Goal: Task Accomplishment & Management: Manage account settings

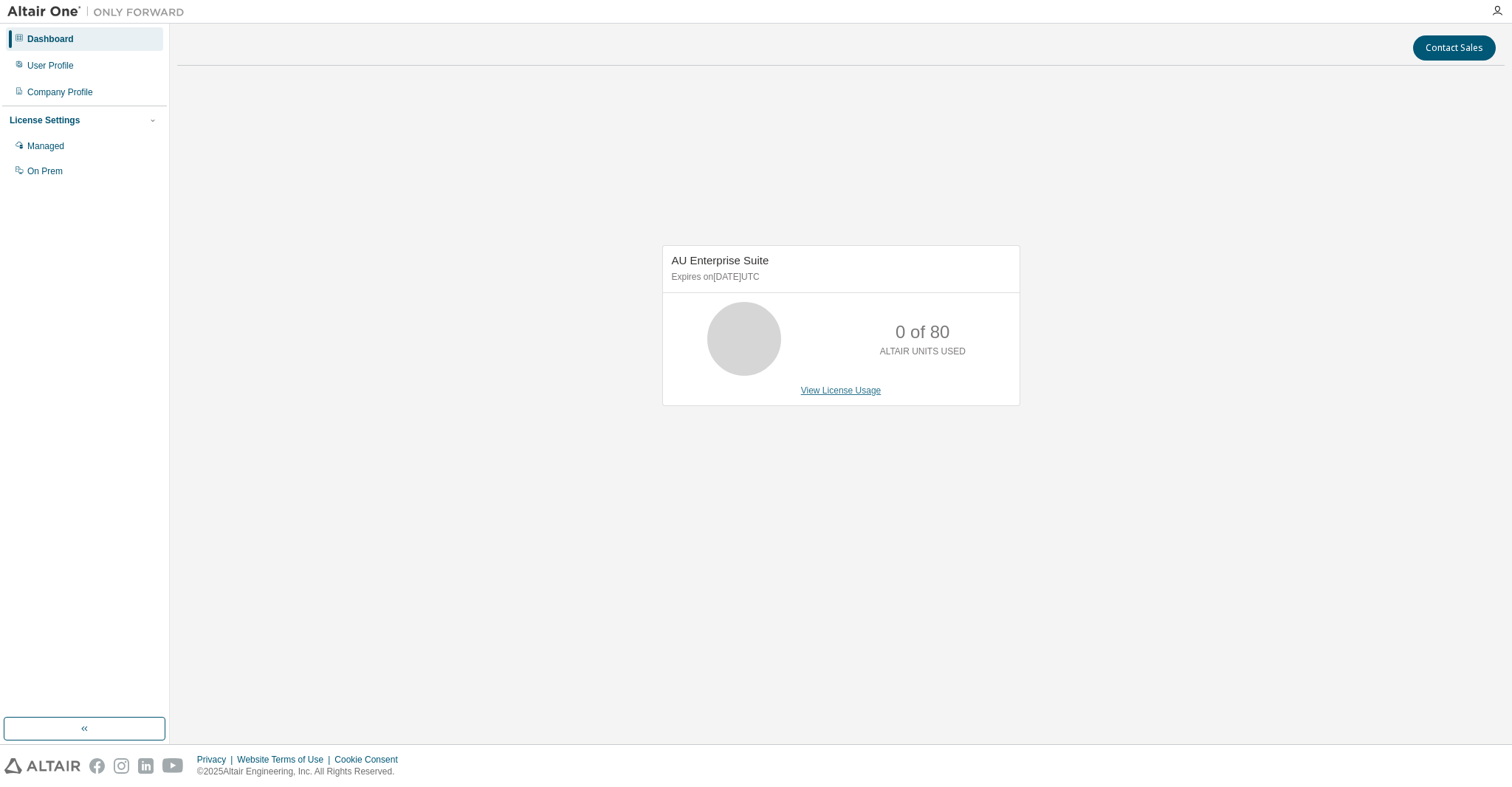
click at [831, 390] on link "View License Usage" at bounding box center [841, 390] width 80 height 10
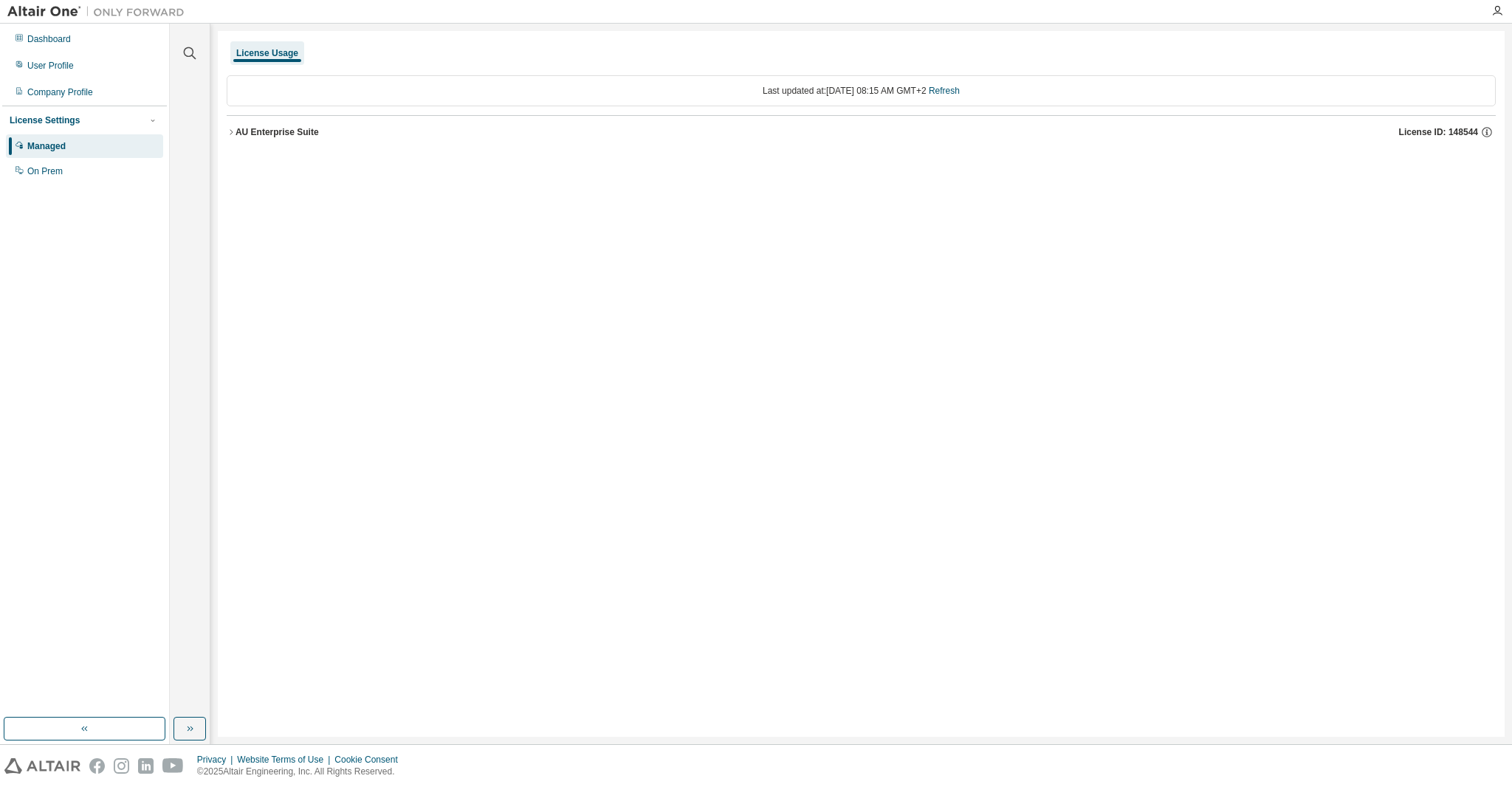
click at [233, 131] on icon "button" at bounding box center [231, 131] width 3 height 6
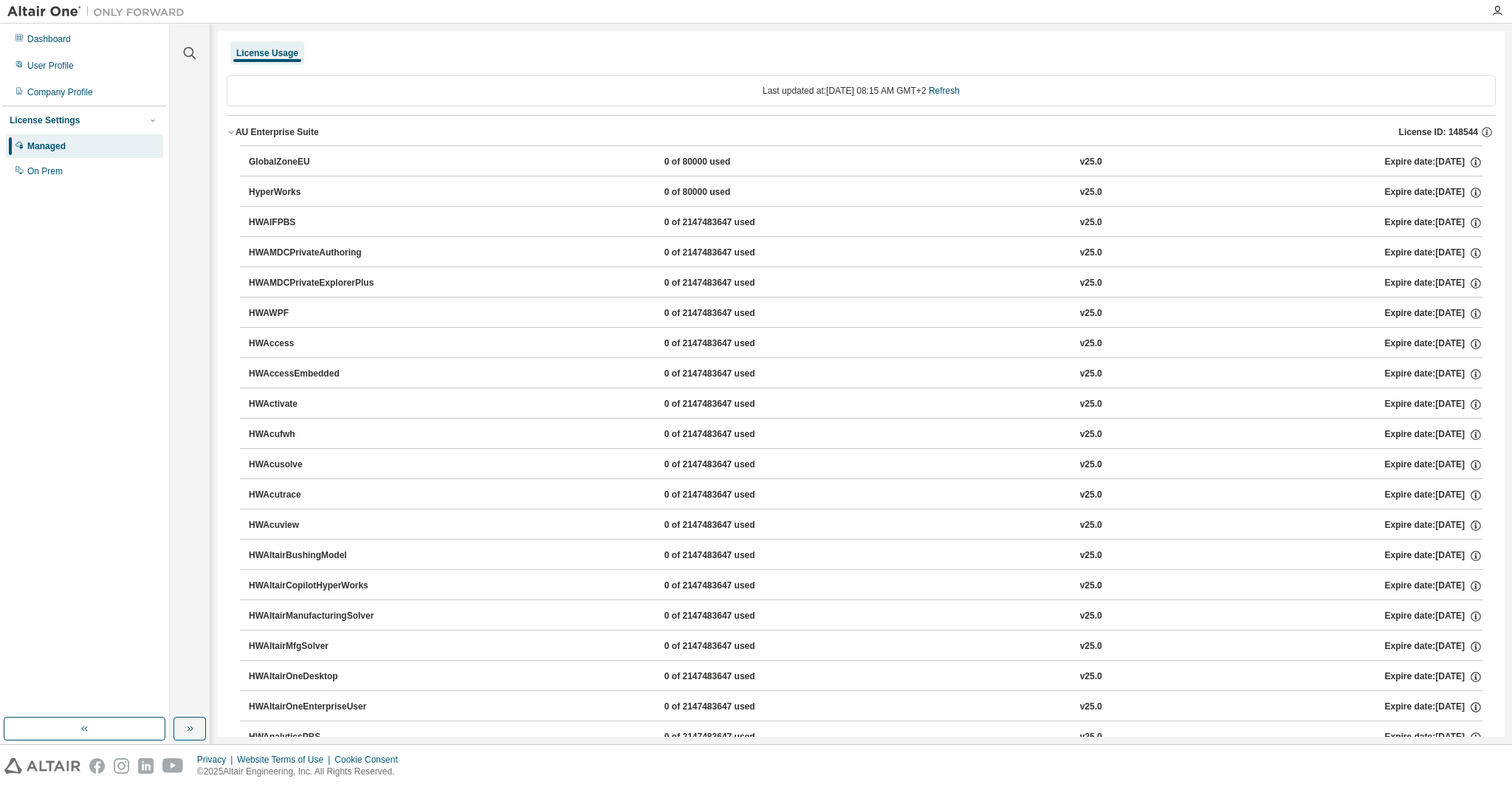
click at [237, 130] on div "AU Enterprise Suite" at bounding box center [278, 132] width 83 height 12
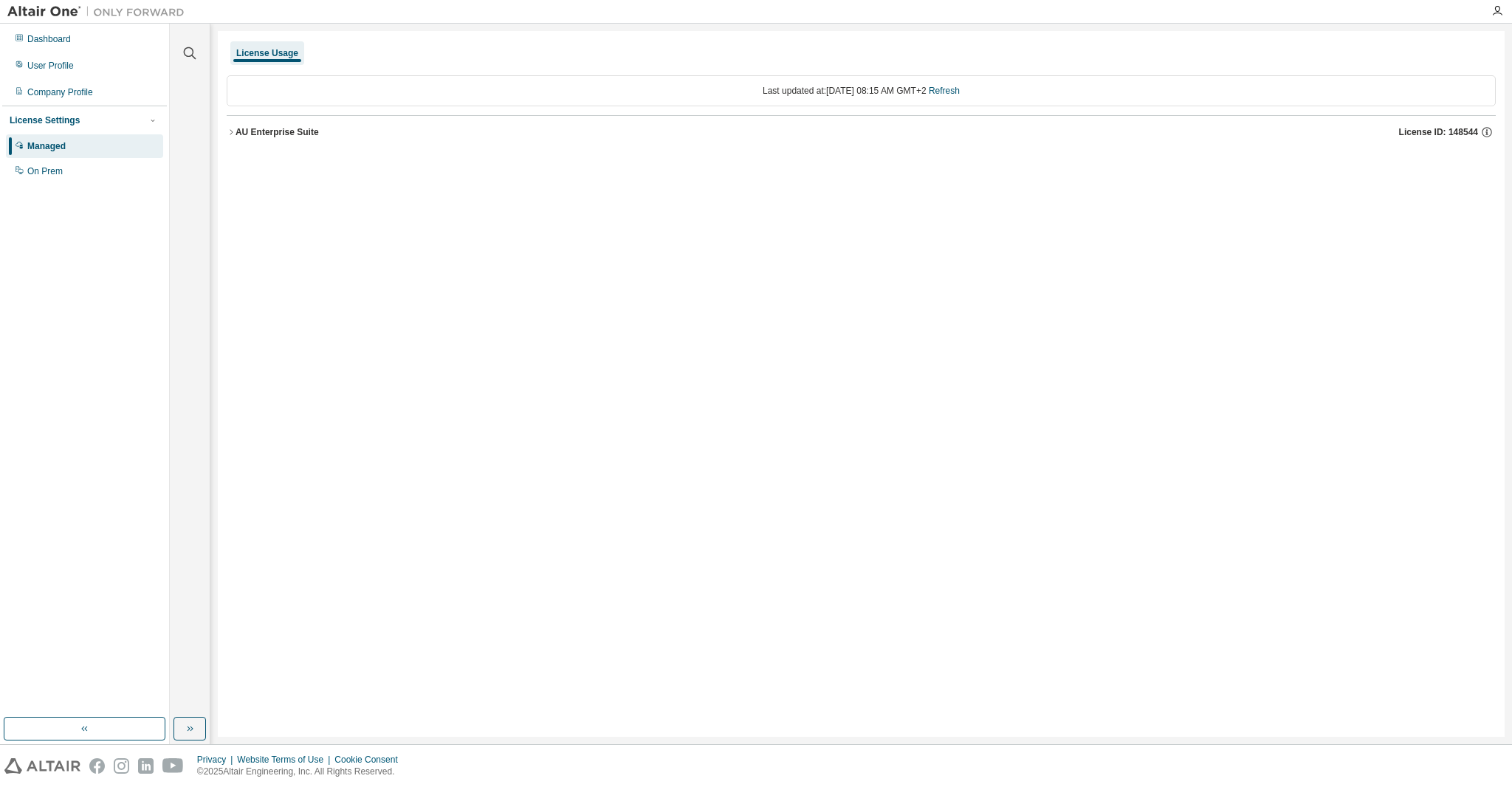
click at [237, 130] on div "AU Enterprise Suite" at bounding box center [278, 132] width 83 height 12
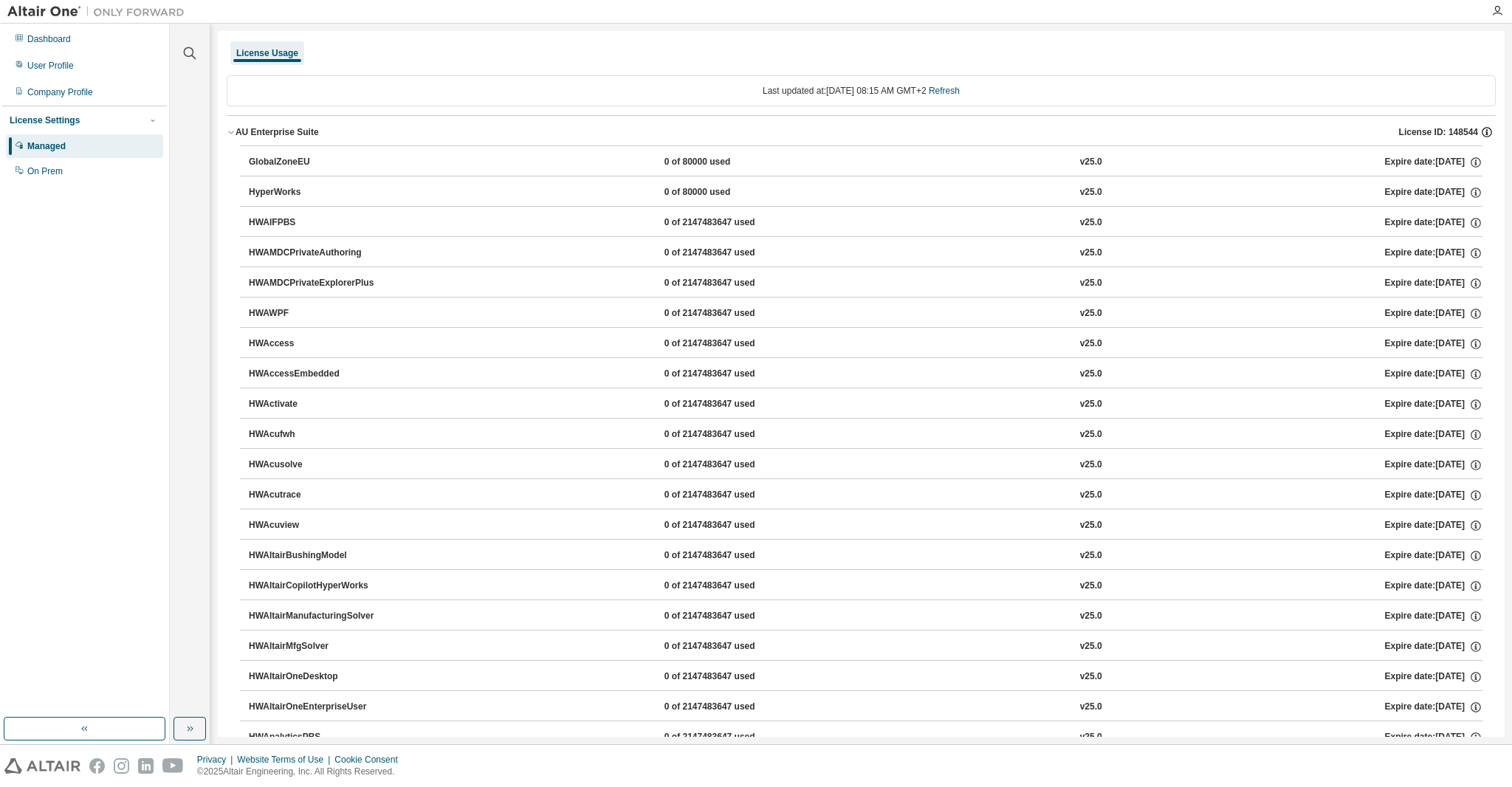
click at [1481, 126] on icon "button" at bounding box center [1487, 132] width 13 height 13
click at [77, 66] on div "User Profile" at bounding box center [85, 66] width 157 height 24
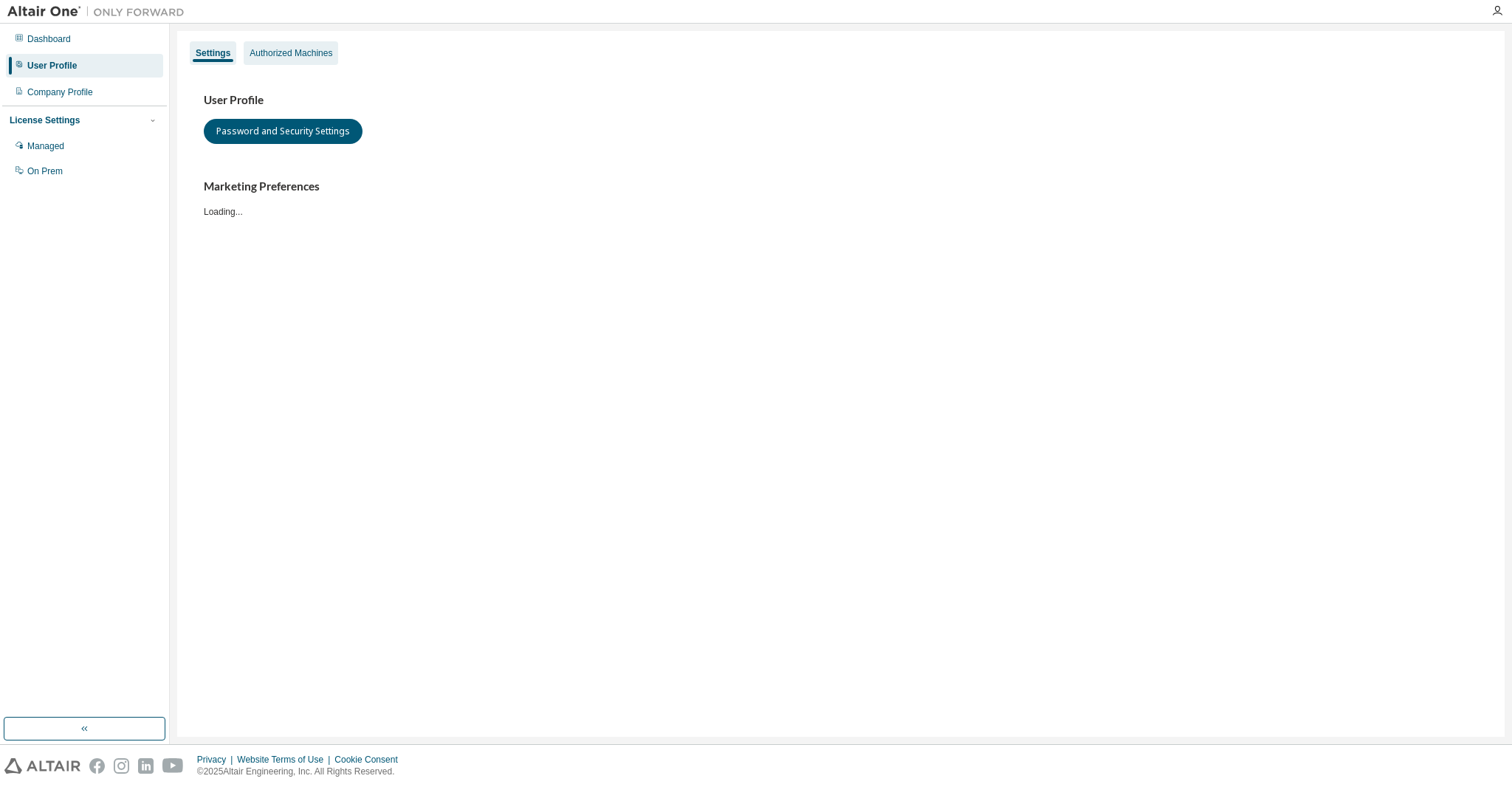
click at [292, 51] on div "Authorized Machines" at bounding box center [290, 53] width 83 height 12
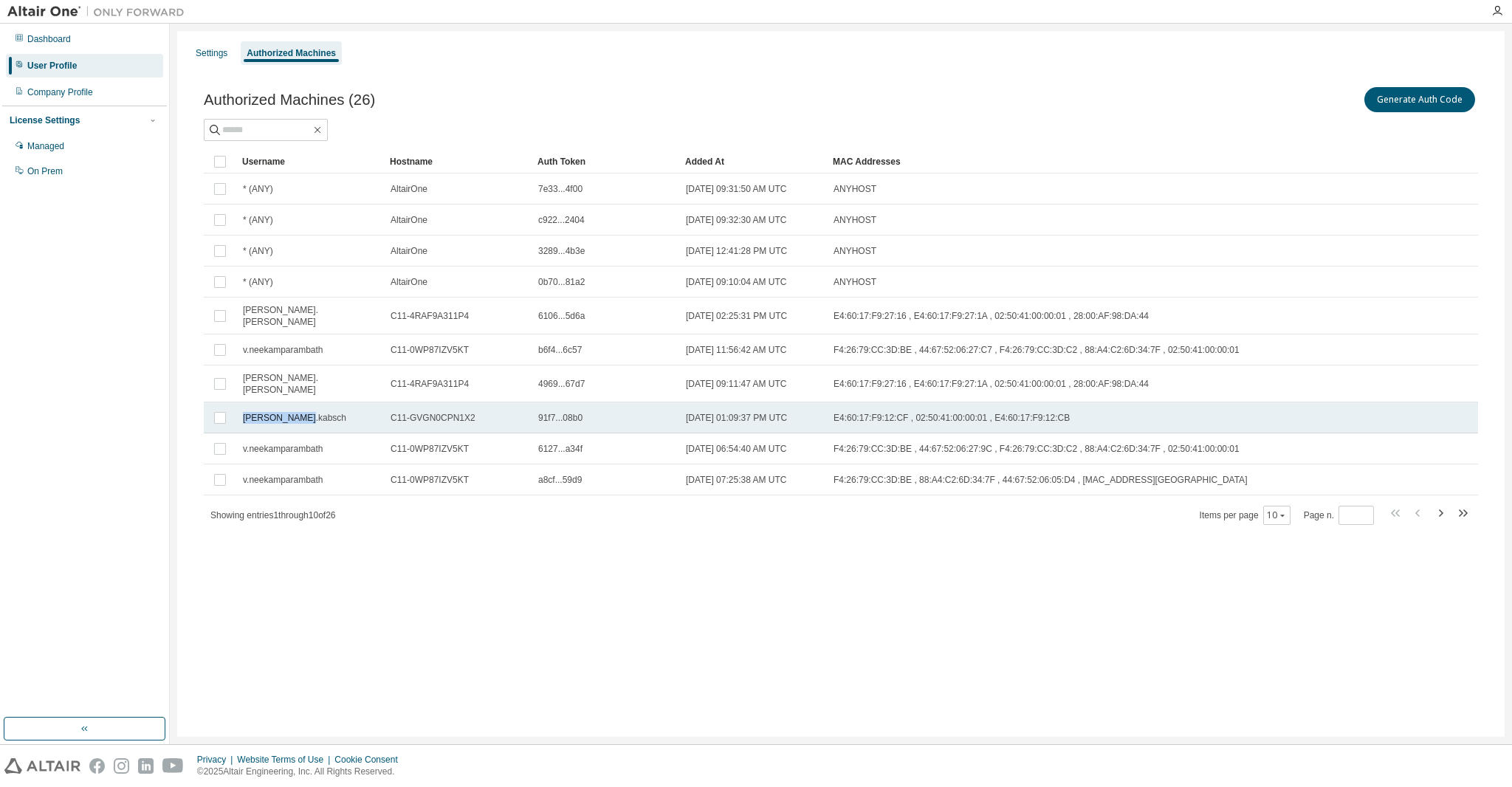
drag, startPoint x: 243, startPoint y: 408, endPoint x: 302, endPoint y: 408, distance: 59.0
click at [302, 412] on div "doreen.kabsch" at bounding box center [310, 417] width 134 height 12
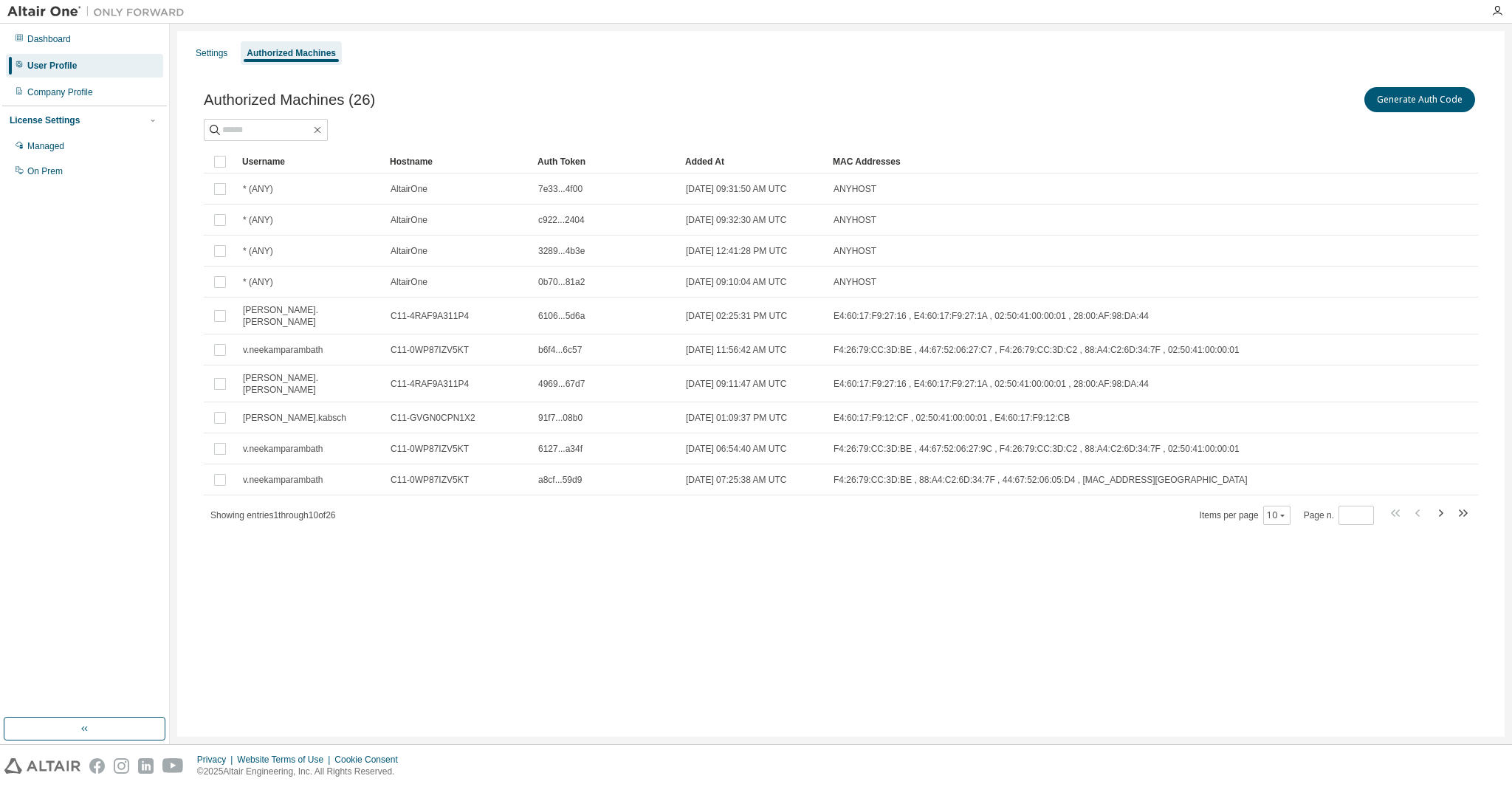
click at [359, 561] on div "Settings Authorized Machines Authorized Machines (26) Generate Auth Code Clear …" at bounding box center [841, 384] width 1328 height 706
click at [75, 39] on div "Dashboard" at bounding box center [85, 39] width 157 height 24
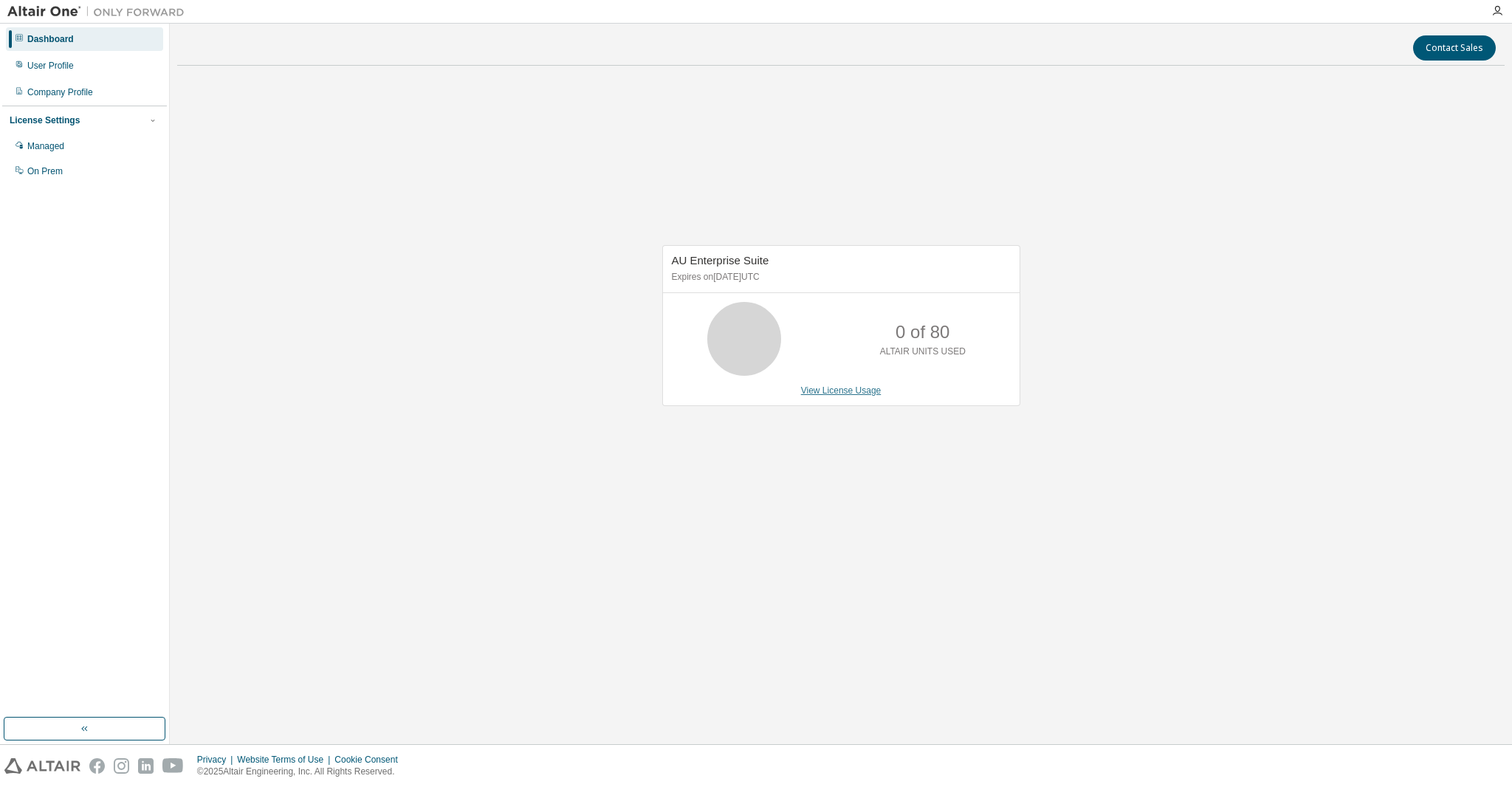
click at [844, 392] on link "View License Usage" at bounding box center [841, 390] width 80 height 10
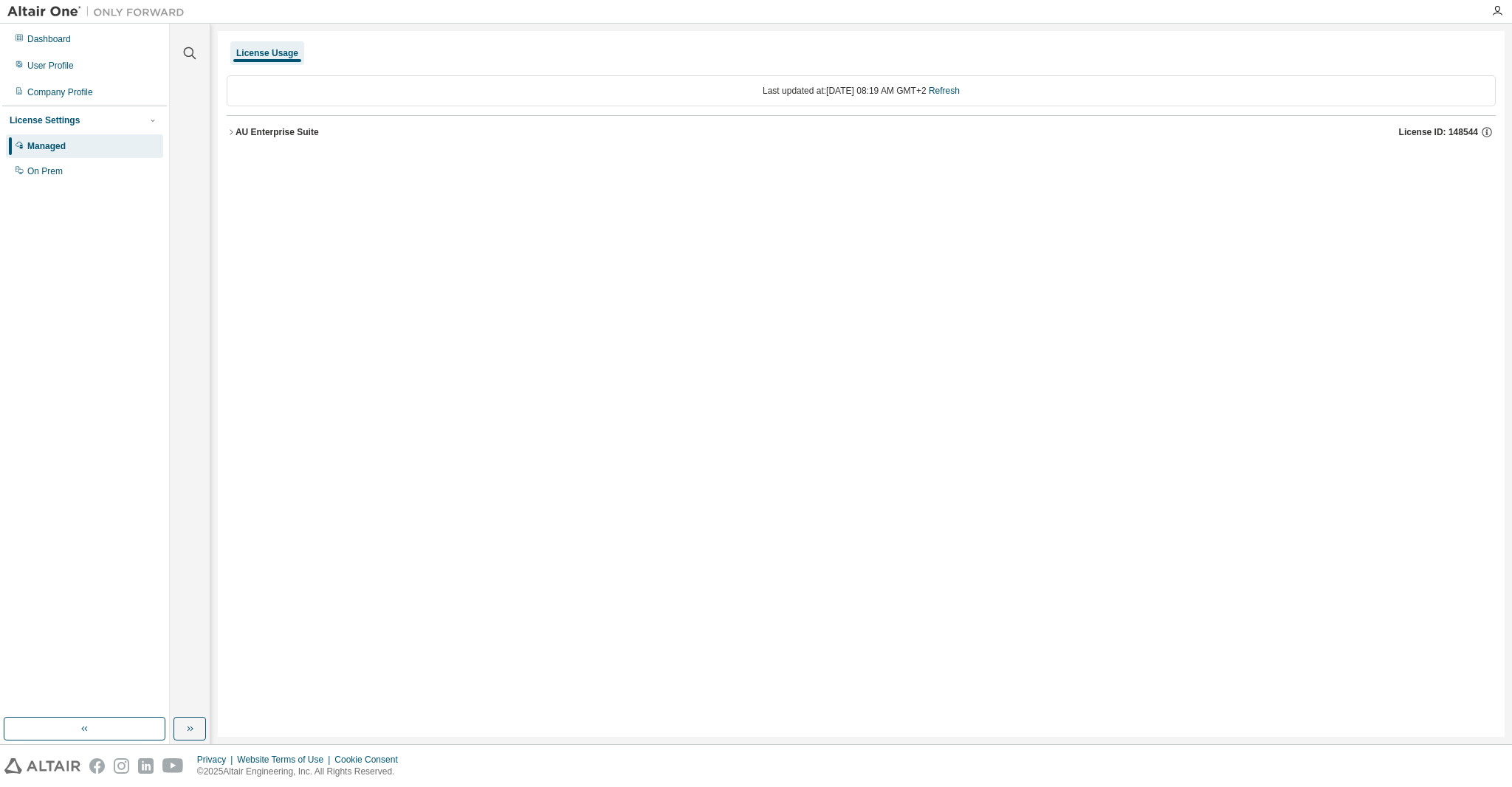
click at [227, 127] on icon "button" at bounding box center [230, 131] width 9 height 9
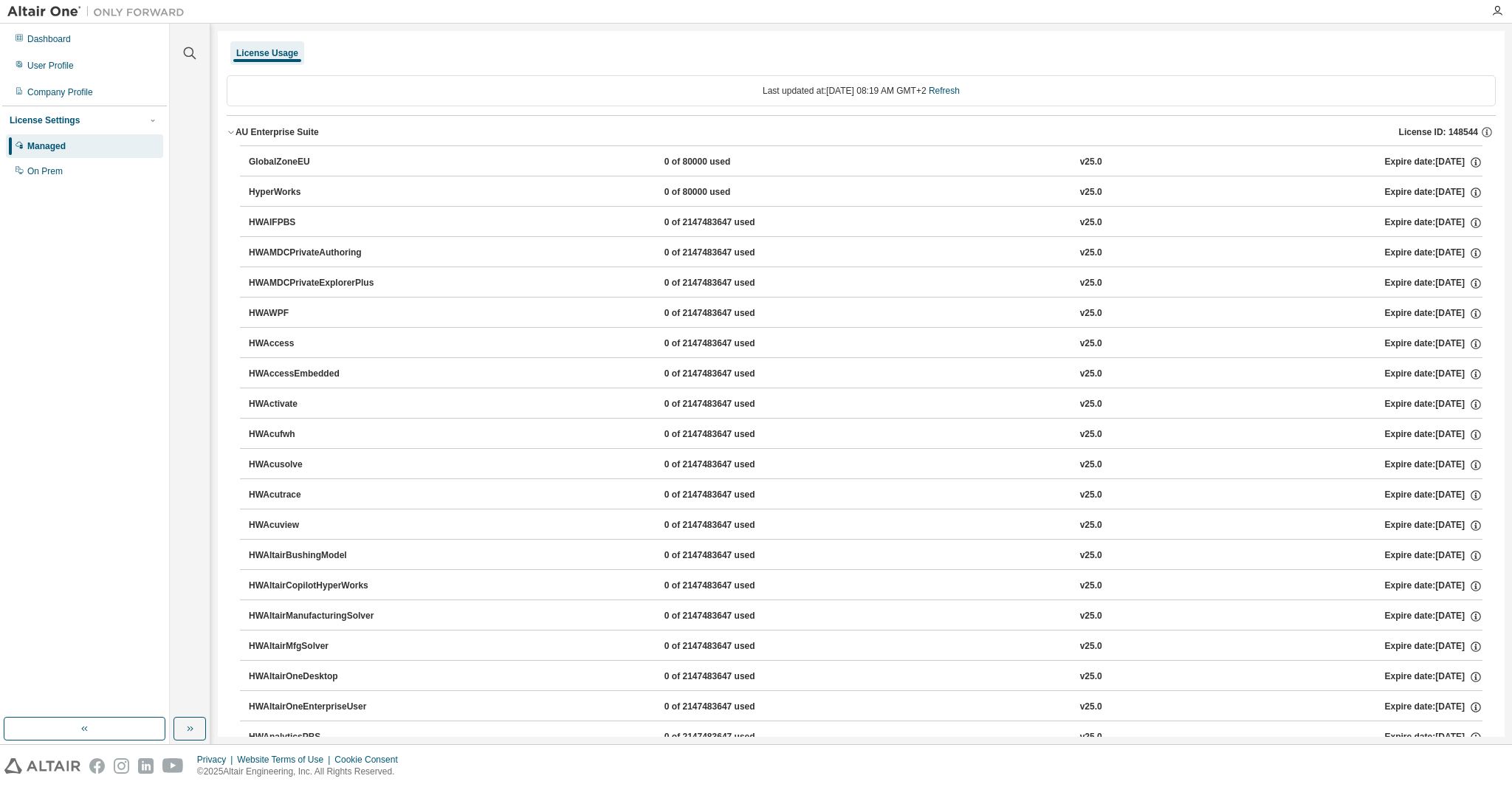
drag, startPoint x: 1389, startPoint y: 134, endPoint x: 1450, endPoint y: 136, distance: 61.0
click at [1447, 136] on div "AU Enterprise Suite License ID: 148544" at bounding box center [866, 132] width 1260 height 13
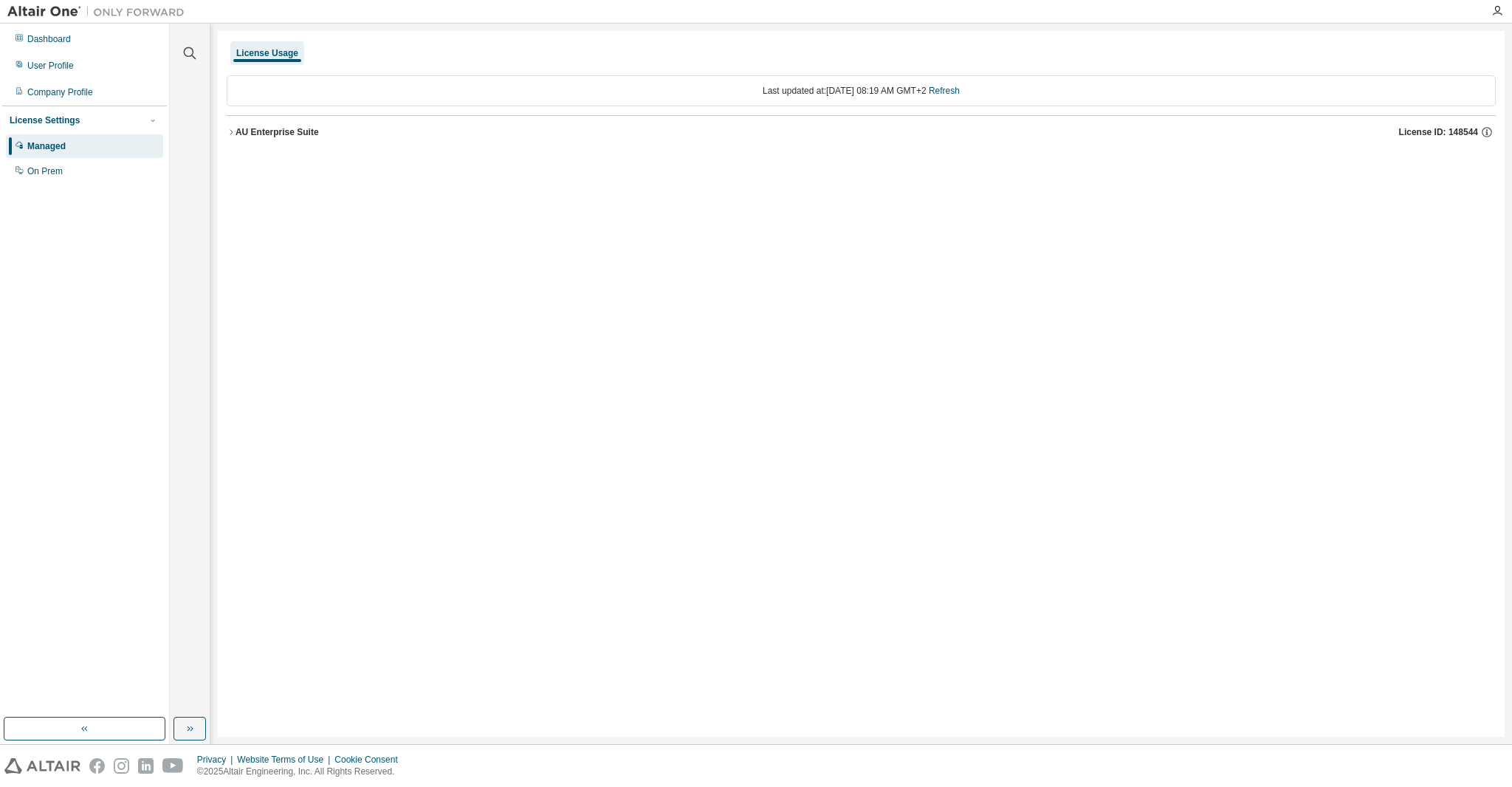
click at [1473, 135] on span "License ID: 148544" at bounding box center [1439, 132] width 79 height 12
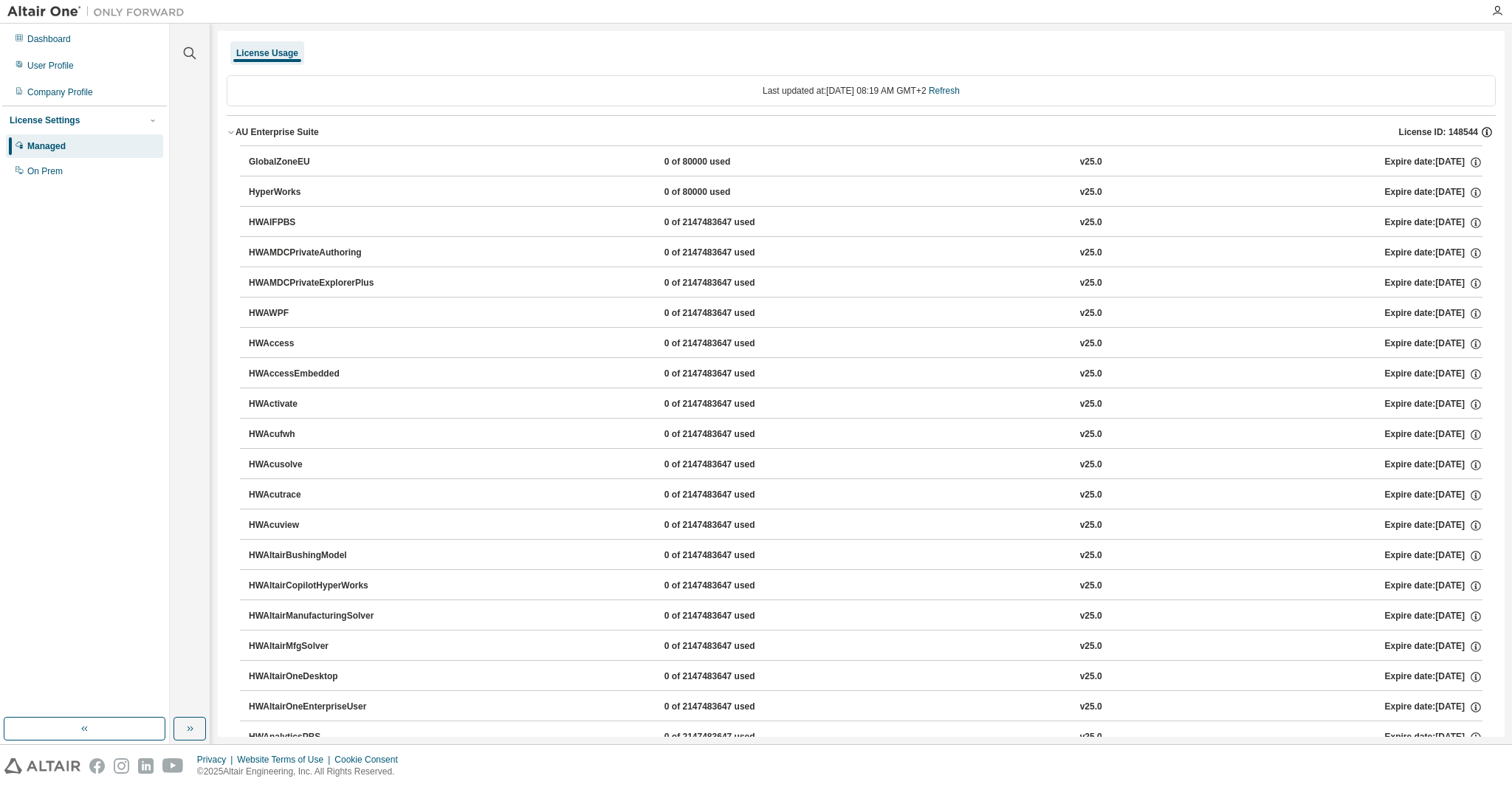
click at [1485, 132] on icon "button" at bounding box center [1486, 133] width 2 height 4
drag, startPoint x: 1252, startPoint y: 164, endPoint x: 1340, endPoint y: 156, distance: 88.4
click at [1340, 156] on p "License ID: 148544" at bounding box center [1359, 162] width 237 height 13
drag, startPoint x: 1334, startPoint y: 225, endPoint x: 1249, endPoint y: 157, distance: 108.9
click at [1249, 157] on div "License ID: 148544 UUID: 8C3DBC32-7C06-11F0-A606-84DE2B57B9CC17 Start Date: 202…" at bounding box center [1359, 194] width 255 height 95
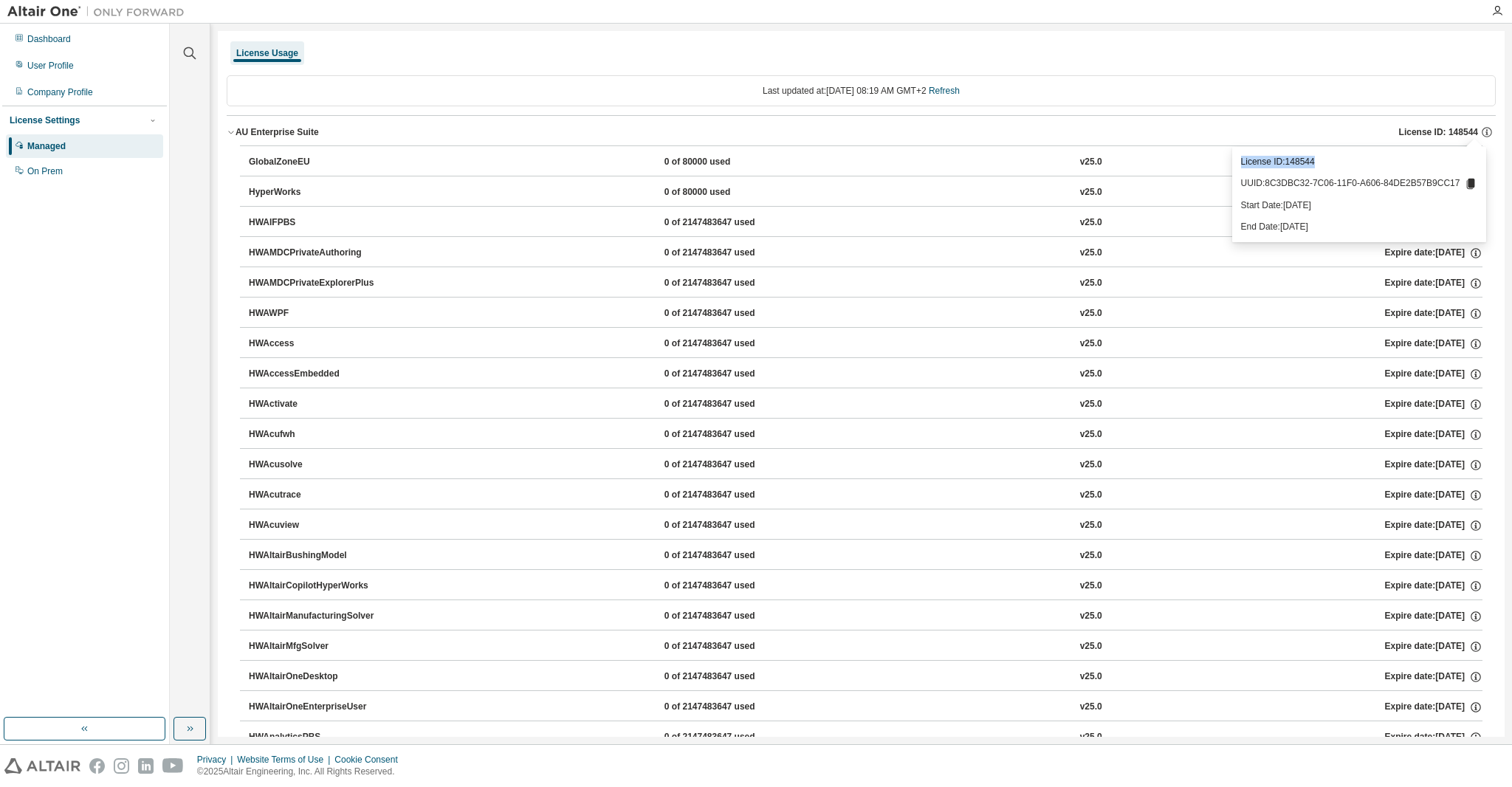
copy div "License ID: 148544 UUID: 8C3DBC32-7C06-11F0-A606-84DE2B57B9CC17 Start Date: 202…"
click at [1352, 206] on p "Start Date: 2025-08-18" at bounding box center [1359, 206] width 237 height 13
click at [1292, 18] on div at bounding box center [837, 11] width 1291 height 23
